Goal: Communication & Community: Answer question/provide support

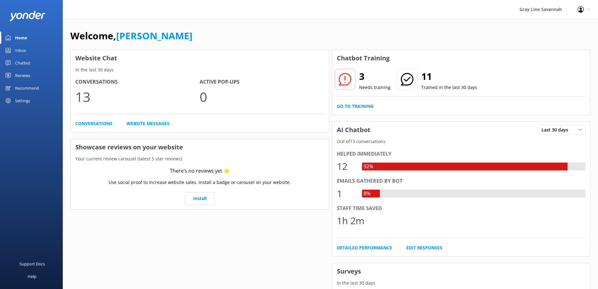
click at [24, 51] on div "Inbox" at bounding box center [20, 50] width 11 height 13
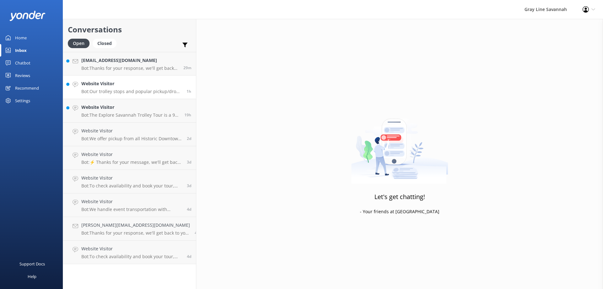
click at [159, 86] on h4 "Website Visitor" at bounding box center [131, 83] width 100 height 7
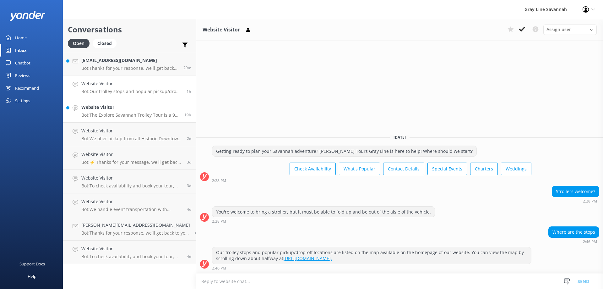
click at [133, 118] on link "Website Visitor Bot: The Explore Savannah Trolley Tour is a 90-minute, fully na…" at bounding box center [129, 111] width 133 height 24
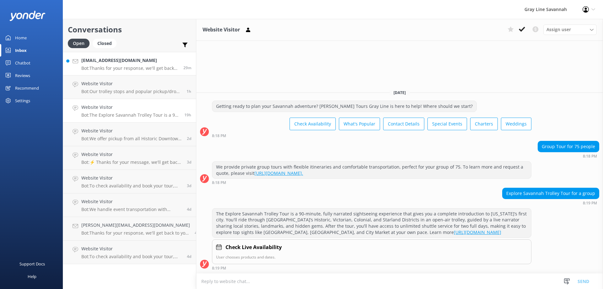
click at [133, 70] on p "Bot: Thanks for your response, we'll get back to you as soon as we can during o…" at bounding box center [129, 68] width 97 height 6
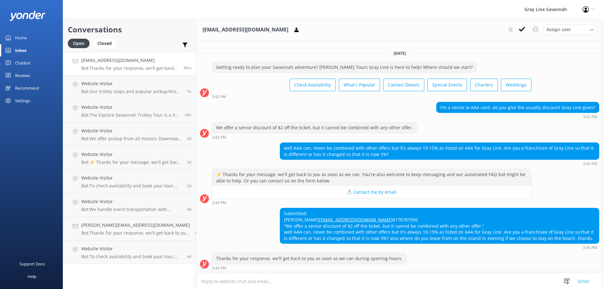
scroll to position [14, 0]
